Goal: Information Seeking & Learning: Learn about a topic

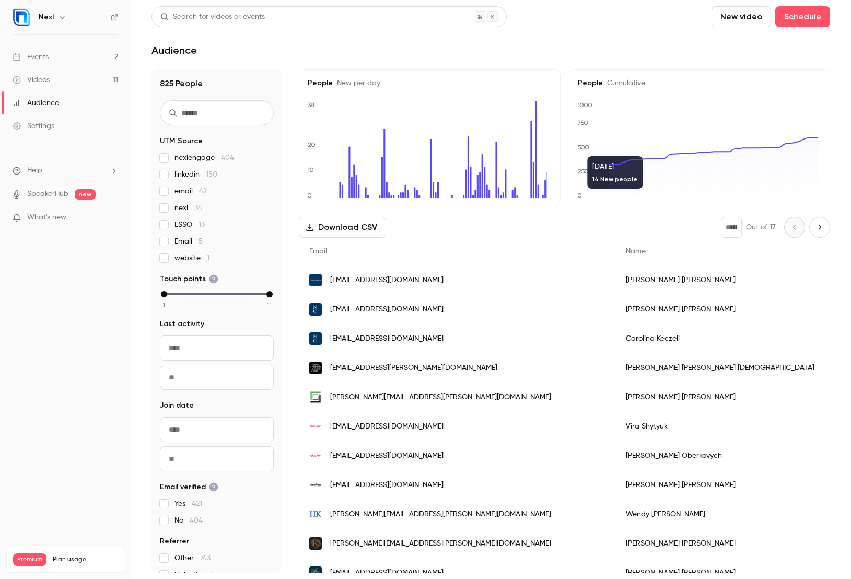
scroll to position [984, 0]
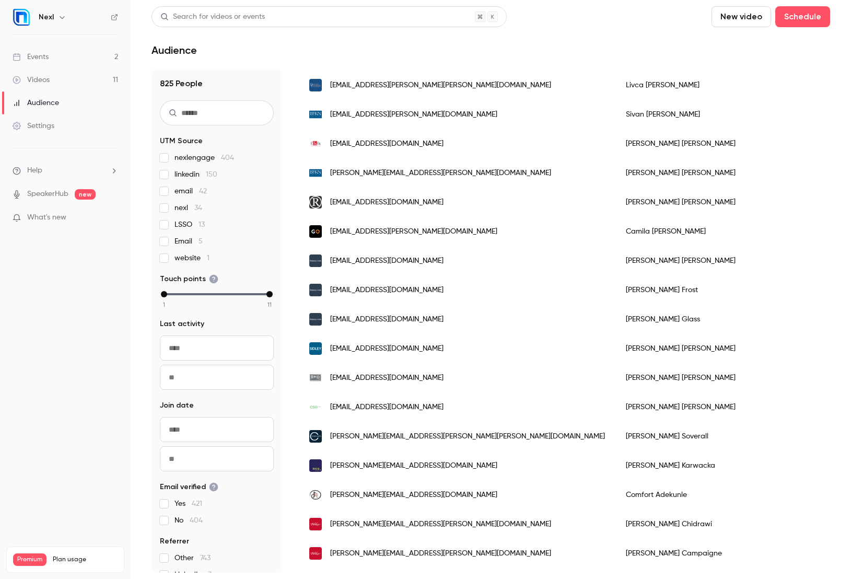
click at [47, 55] on div "Events" at bounding box center [31, 57] width 36 height 10
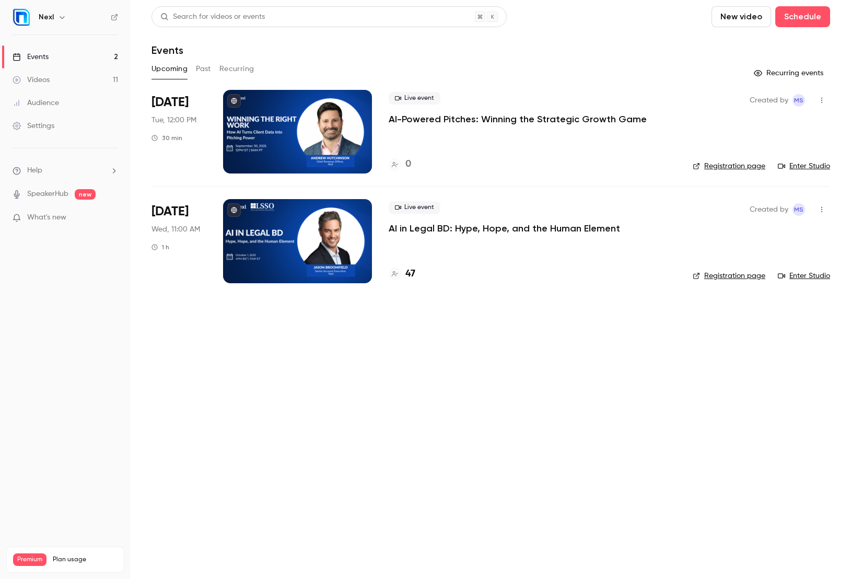
click at [315, 237] on div at bounding box center [297, 241] width 149 height 84
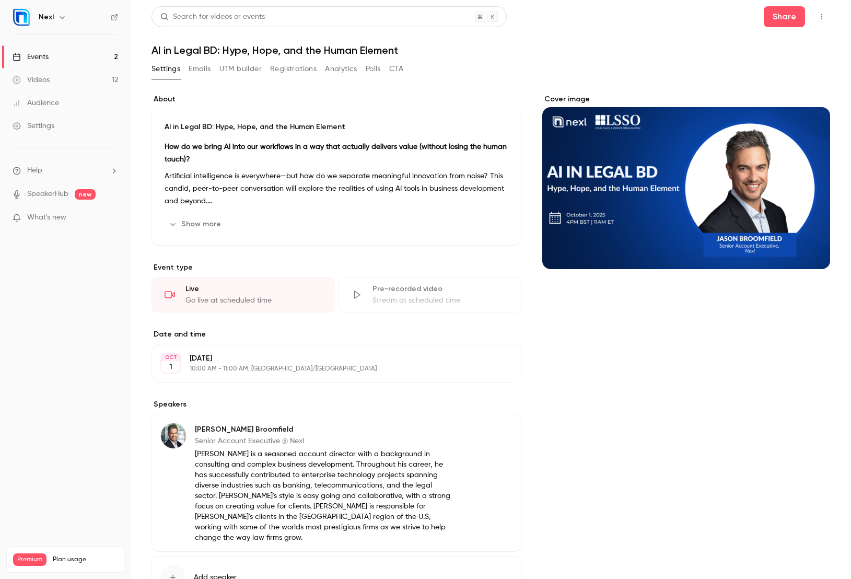
click at [37, 58] on div "Events" at bounding box center [31, 57] width 36 height 10
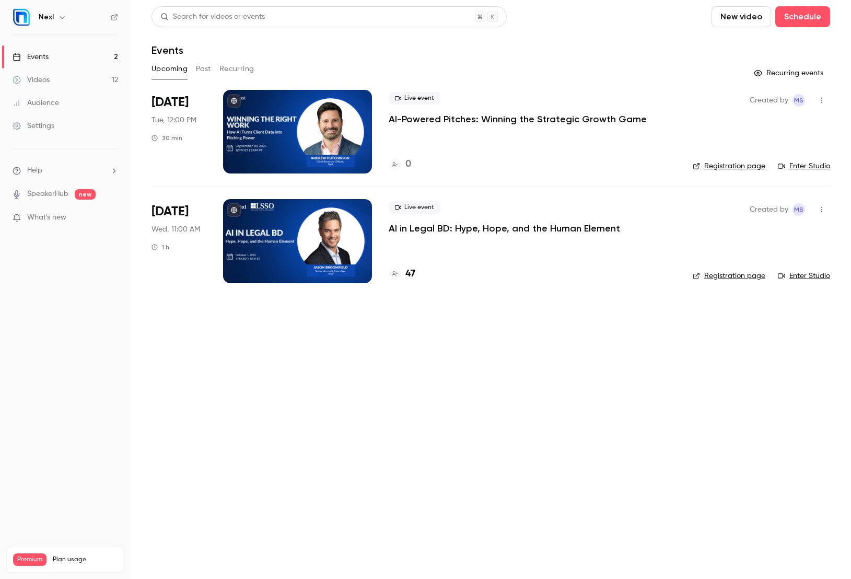
click at [427, 226] on p "AI in Legal BD: Hype, Hope, and the Human Element" at bounding box center [504, 228] width 231 height 13
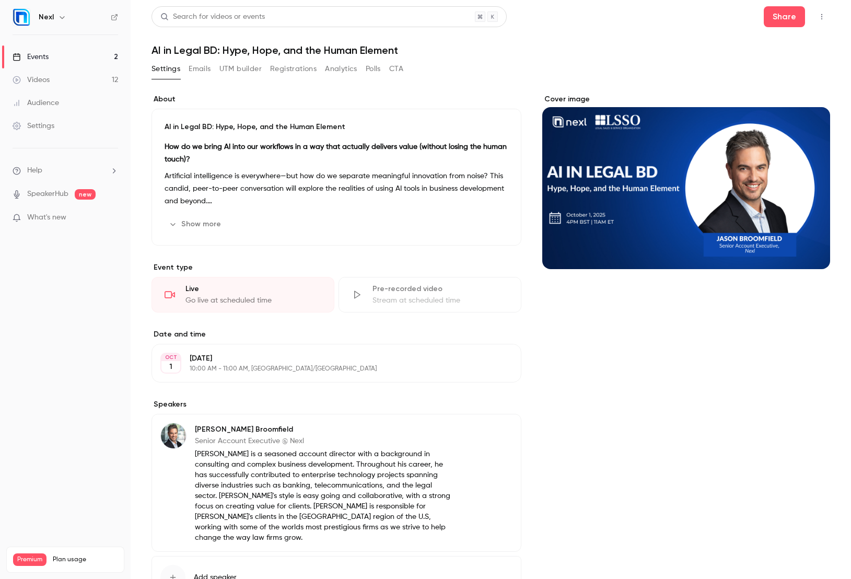
click at [41, 79] on div "Videos" at bounding box center [31, 80] width 37 height 10
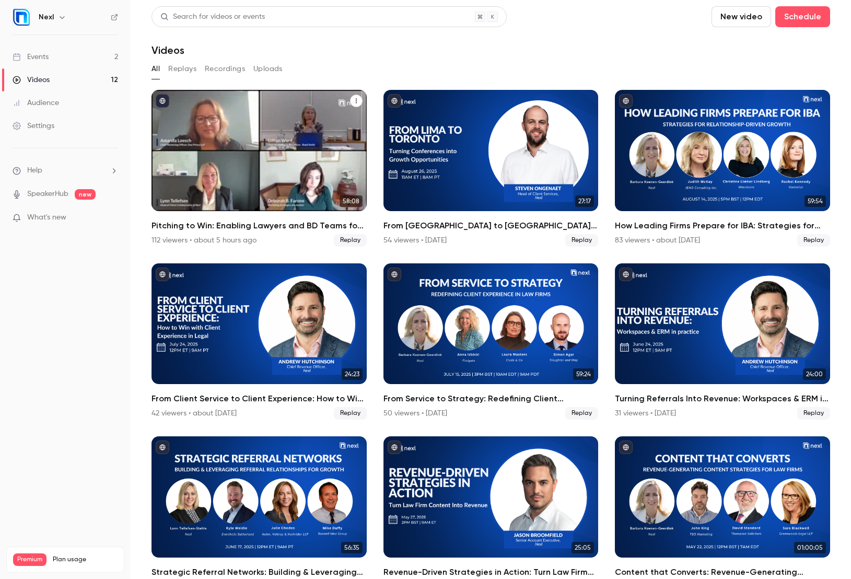
click at [270, 119] on div "Pitching to Win: Enabling Lawyers and BD Teams for Growth" at bounding box center [258, 150] width 215 height 121
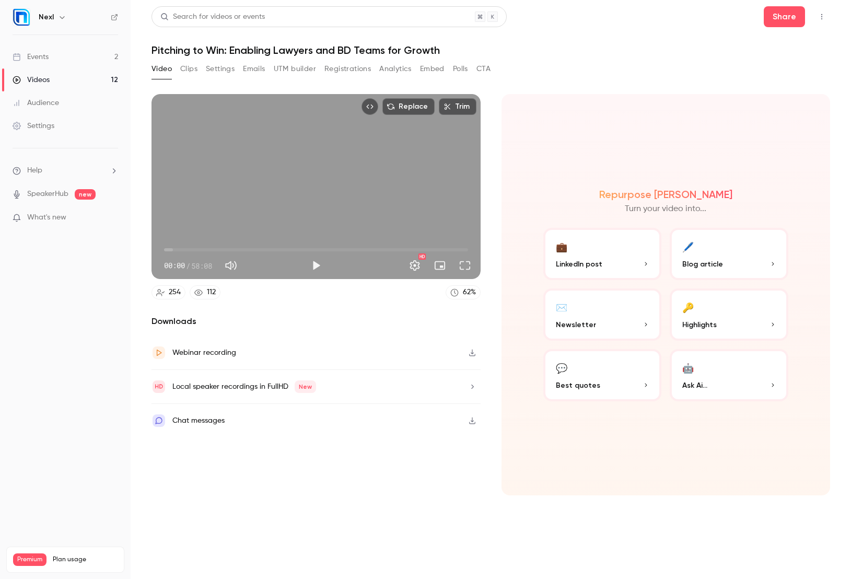
click at [347, 68] on button "Registrations" at bounding box center [347, 69] width 46 height 17
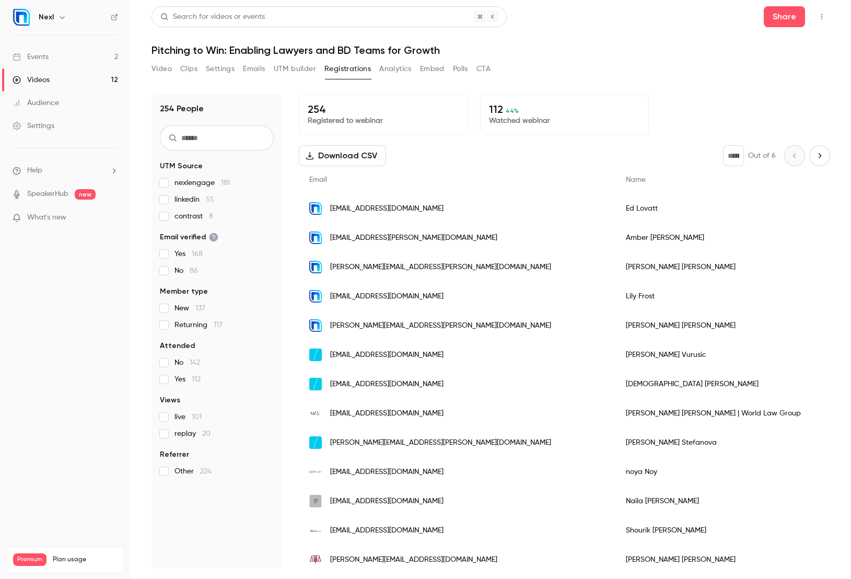
click at [37, 80] on div "Videos" at bounding box center [31, 80] width 37 height 10
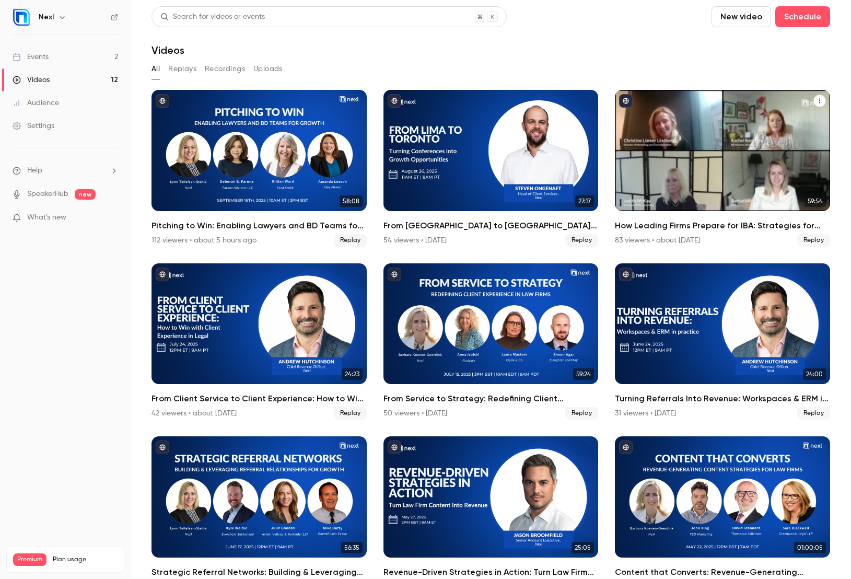
click at [671, 159] on div "How Leading Firms Prepare for IBA: Strategies for Relationship-Driven Growth" at bounding box center [722, 150] width 215 height 121
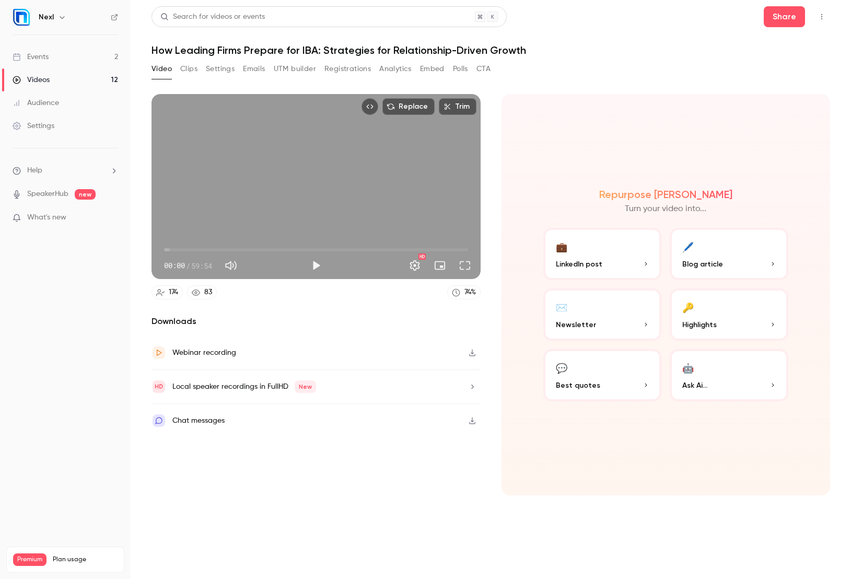
click at [337, 68] on button "Registrations" at bounding box center [347, 69] width 46 height 17
